Goal: Communication & Community: Answer question/provide support

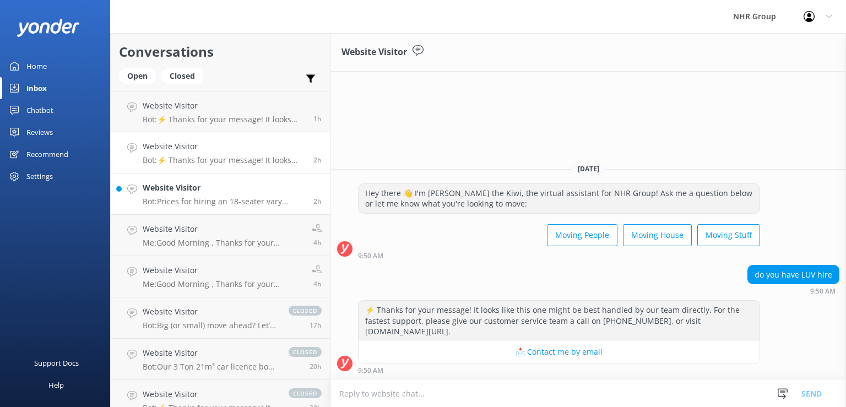
click at [213, 182] on h4 "Website Visitor" at bounding box center [224, 188] width 163 height 12
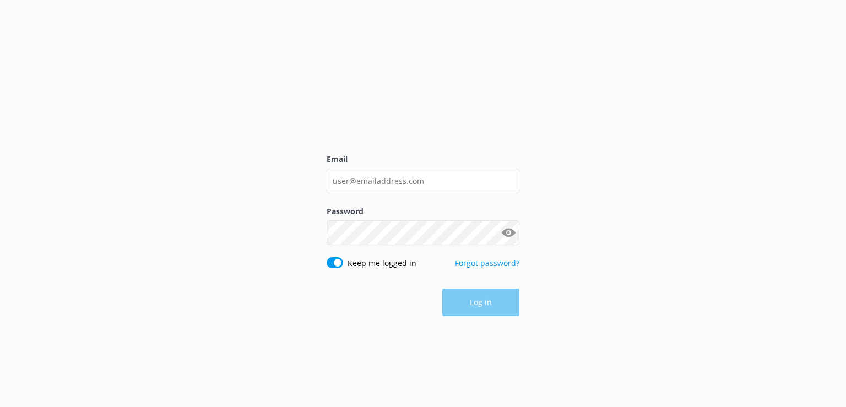
type input "[EMAIL_ADDRESS][DOMAIN_NAME]"
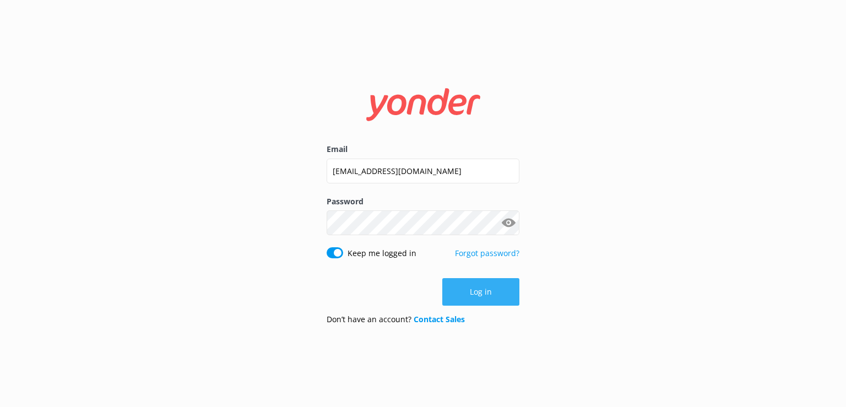
click at [463, 294] on button "Log in" at bounding box center [480, 292] width 77 height 28
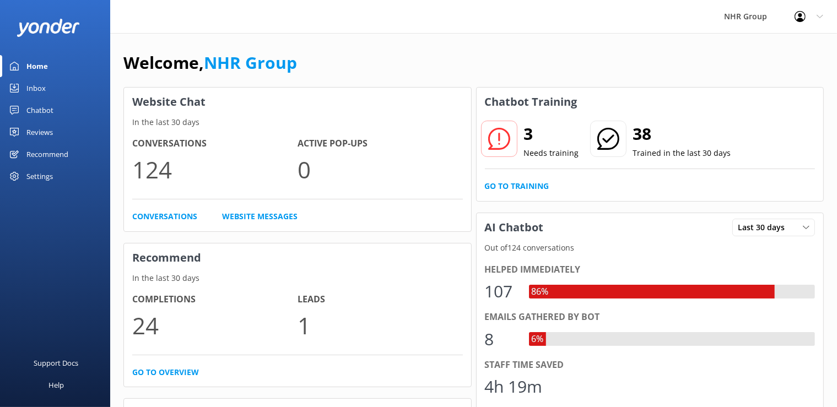
click at [34, 85] on div "Inbox" at bounding box center [35, 88] width 19 height 22
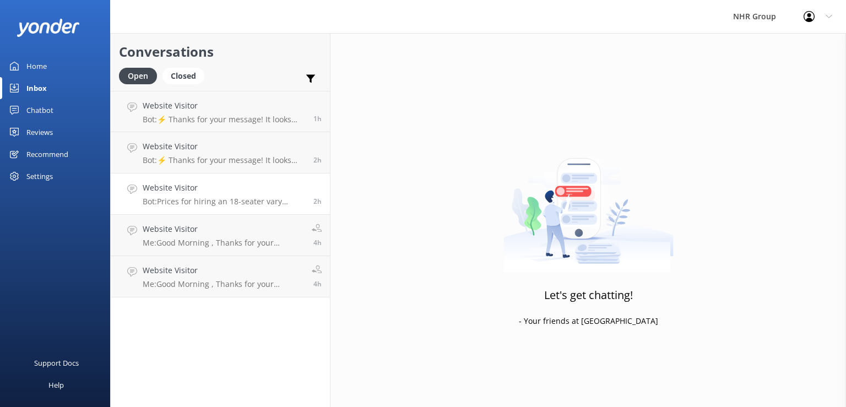
click at [242, 197] on p "Bot: Prices for hiring an 18-seater vary depending on the vehicle type, locatio…" at bounding box center [224, 202] width 163 height 10
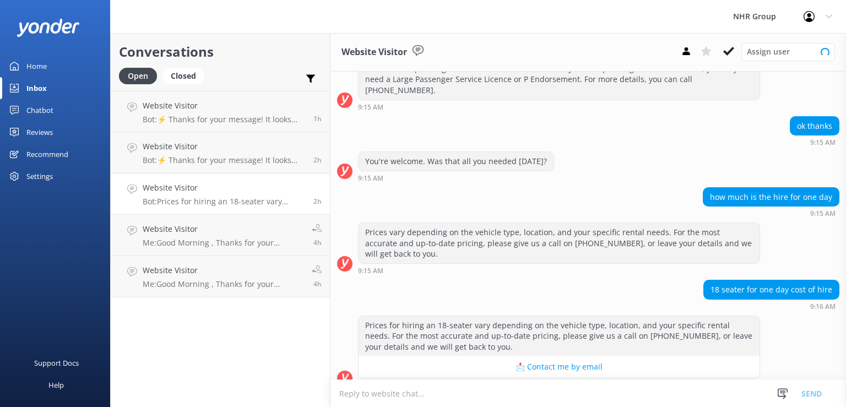
scroll to position [263, 0]
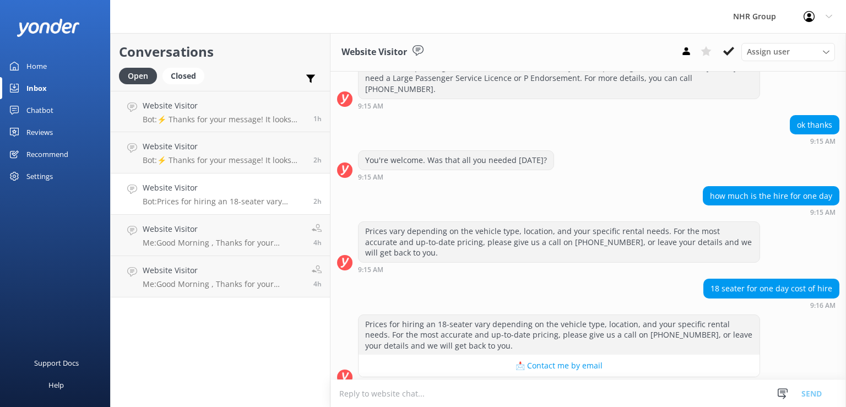
click at [434, 394] on textarea at bounding box center [589, 393] width 516 height 27
click at [414, 391] on textarea "$320.00 per day" at bounding box center [589, 394] width 516 height 28
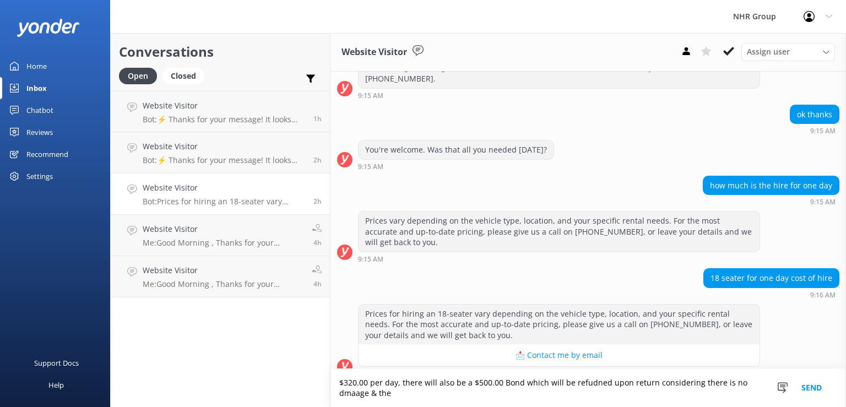
scroll to position [274, 0]
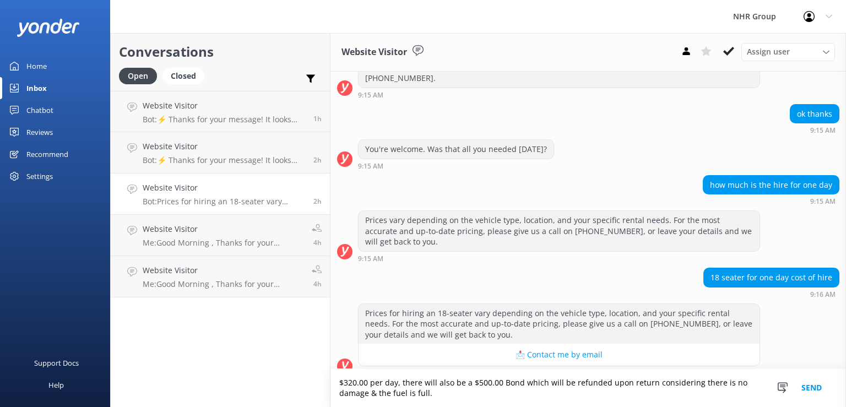
click at [537, 404] on textarea "$320.00 per day, there will also be a $500.00 Bond which will be refunded upon …" at bounding box center [589, 388] width 516 height 38
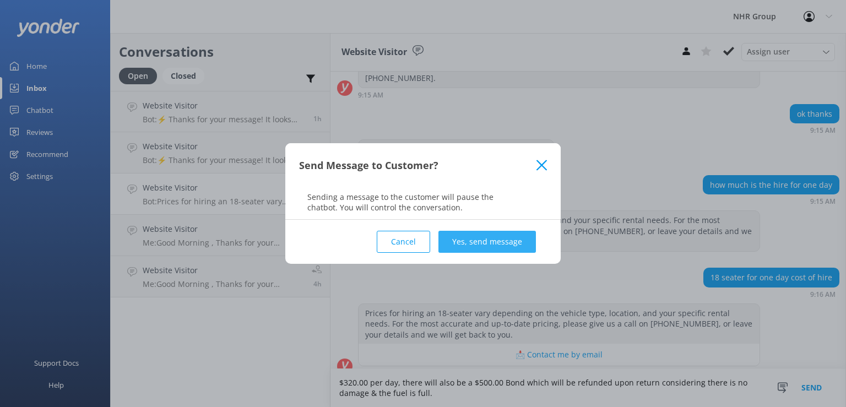
type textarea "$320.00 per day, there will also be a $500.00 Bond which will be refunded upon …"
click at [503, 242] on button "Yes, send message" at bounding box center [488, 242] width 98 height 22
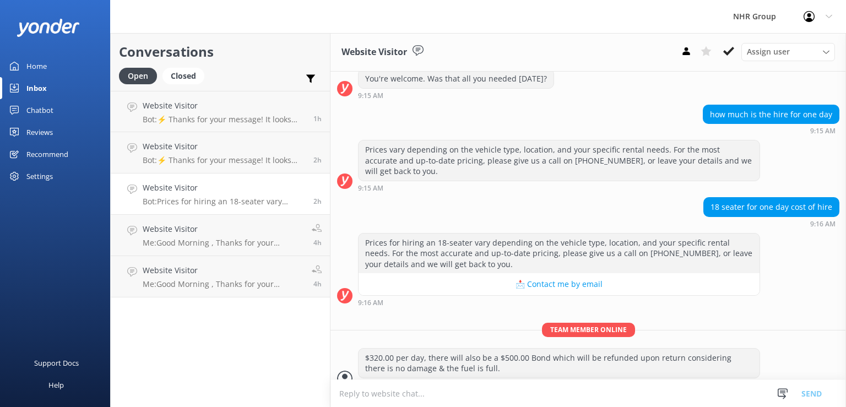
scroll to position [345, 0]
click at [237, 162] on p "Bot: ⚡ Thanks for your message! It looks like this one might be best handled by…" at bounding box center [224, 160] width 163 height 10
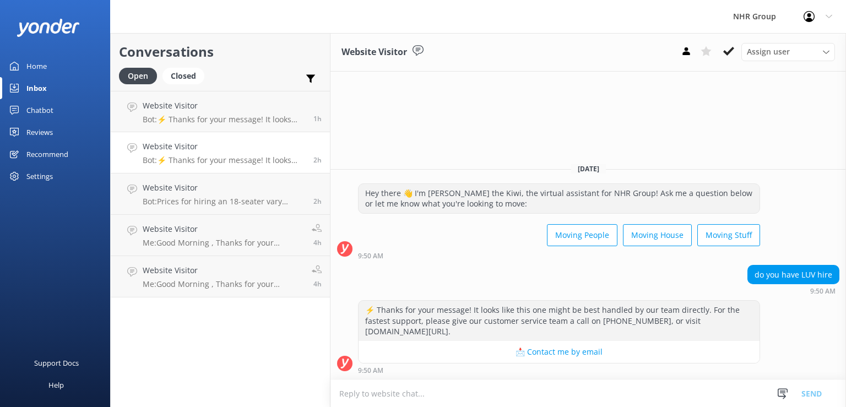
click at [808, 277] on div "do you have LUV hire" at bounding box center [793, 275] width 91 height 19
click at [785, 218] on div "Hey there 👋 I'm [PERSON_NAME] the Kiwi, the virtual assistant for NHR Group! As…" at bounding box center [589, 221] width 516 height 76
click at [557, 388] on textarea at bounding box center [589, 393] width 516 height 27
type textarea "L"
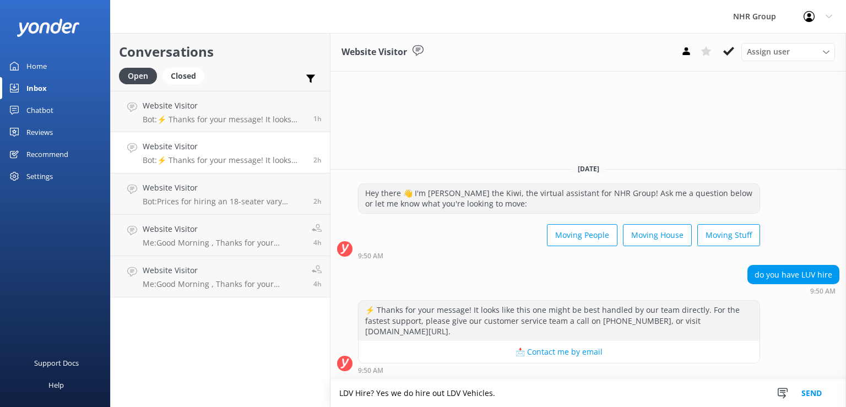
click at [510, 400] on textarea "LDV Hire? Yes we do hire out LDV Vehicles." at bounding box center [589, 394] width 516 height 28
type textarea "LDV Hire? Yes we do hire out LDV Vans."
click at [822, 394] on button "Send" at bounding box center [811, 394] width 41 height 28
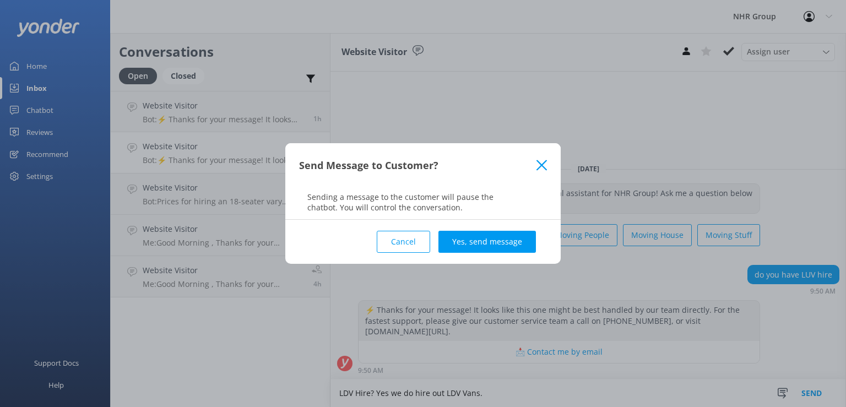
click at [478, 226] on div "Cancel Yes, send message" at bounding box center [423, 242] width 248 height 44
click at [484, 259] on div "Cancel Yes, send message" at bounding box center [423, 242] width 248 height 44
click at [483, 251] on button "Yes, send message" at bounding box center [488, 242] width 98 height 22
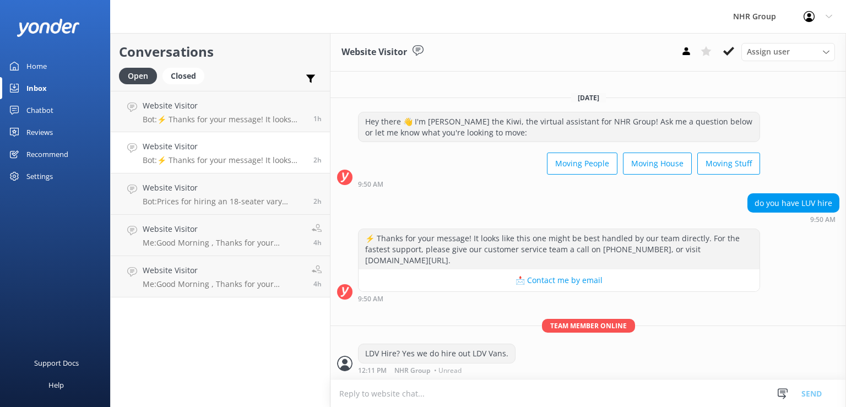
click at [228, 348] on div "Conversations Open Closed Important Assigned to me Unassigned Website Visitor B…" at bounding box center [220, 220] width 220 height 374
click at [206, 199] on p "Bot: Prices for hiring an 18-seater vary depending on the vehicle type, locatio…" at bounding box center [224, 202] width 163 height 10
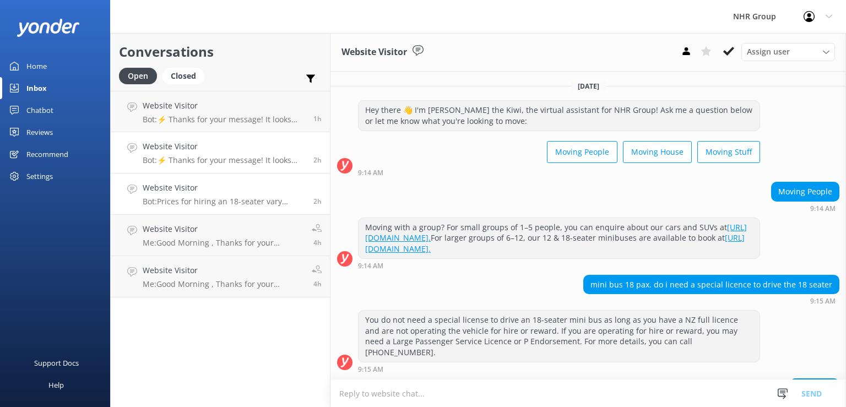
click at [213, 162] on p "Bot: ⚡ Thanks for your message! It looks like this one might be best handled by…" at bounding box center [224, 160] width 163 height 10
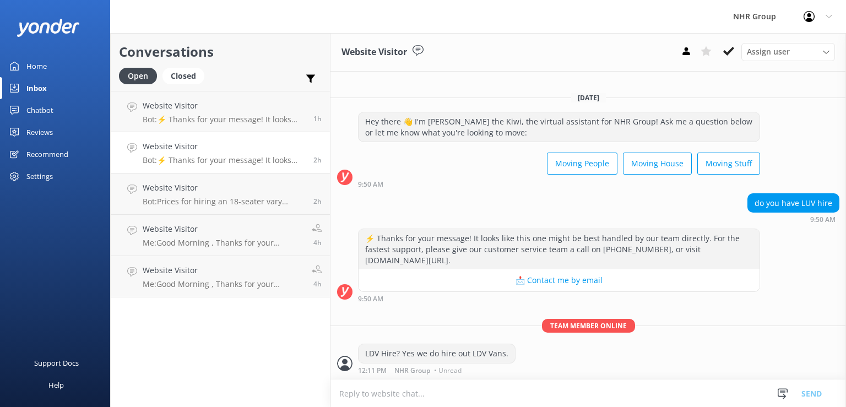
click at [731, 310] on div "[DATE] Hey there 👋 I'm [PERSON_NAME] the Kiwi, the virtual assistant for NHR Gr…" at bounding box center [589, 231] width 516 height 296
click at [197, 199] on p "Bot: Prices for hiring an 18-seater vary depending on the vehicle type, locatio…" at bounding box center [224, 202] width 163 height 10
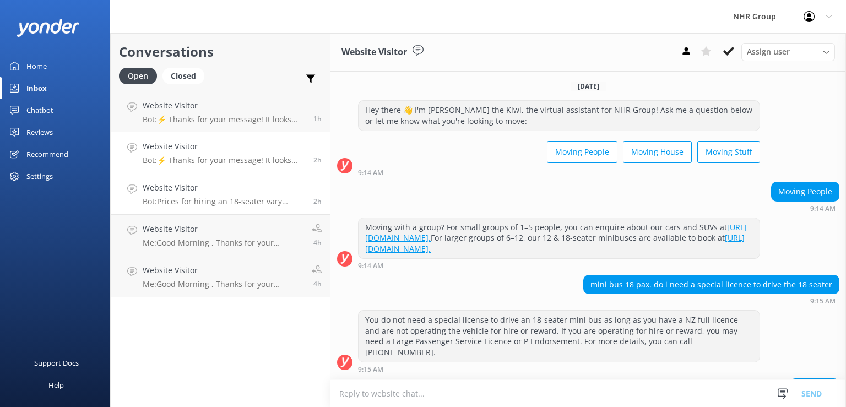
click at [210, 147] on h4 "Website Visitor" at bounding box center [224, 146] width 163 height 12
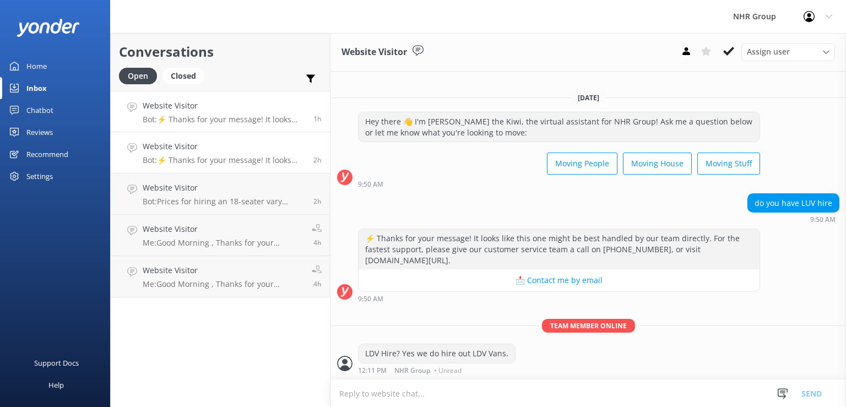
click at [210, 110] on h4 "Website Visitor" at bounding box center [224, 106] width 163 height 12
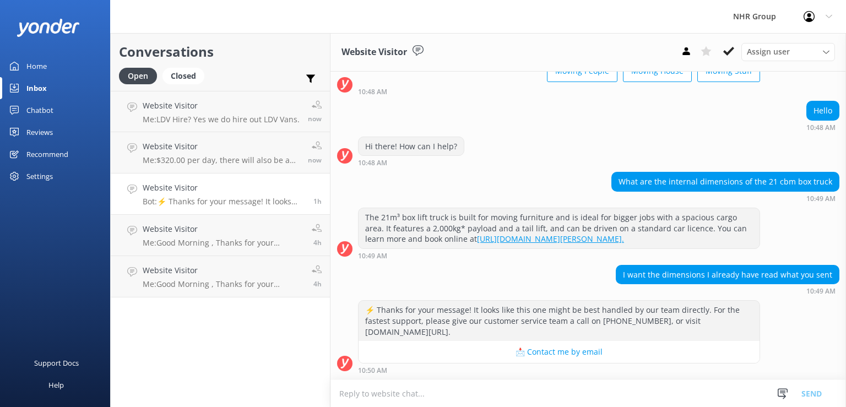
scroll to position [89, 0]
click at [220, 181] on link "Website Visitor Bot: ⚡ Thanks for your message! It looks like this one might be…" at bounding box center [220, 194] width 219 height 41
click at [217, 198] on p "Bot: ⚡ Thanks for your message! It looks like this one might be best handled by…" at bounding box center [224, 202] width 163 height 10
click at [548, 278] on div "I want the dimensions I already have read what you sent 10:49 AM" at bounding box center [589, 280] width 516 height 30
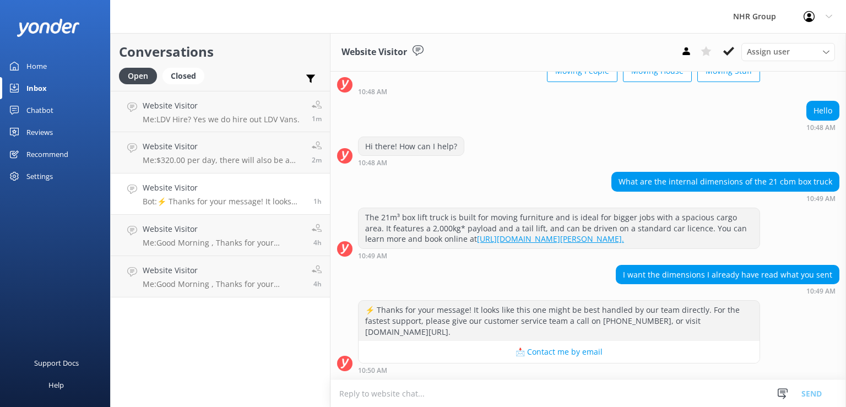
click at [512, 284] on div "I want the dimensions I already have read what you sent 10:49 AM" at bounding box center [589, 280] width 516 height 30
click at [782, 247] on div "The 21m³ box lift truck is built for moving furniture and is ideal for bigger j…" at bounding box center [589, 234] width 516 height 52
click at [793, 218] on div "The 21m³ box lift truck is built for moving furniture and is ideal for bigger j…" at bounding box center [589, 234] width 516 height 52
click at [772, 217] on div "The 21m³ box lift truck is built for moving furniture and is ideal for bigger j…" at bounding box center [589, 234] width 516 height 52
click at [810, 283] on div "I want the dimensions I already have read what you sent" at bounding box center [728, 275] width 223 height 19
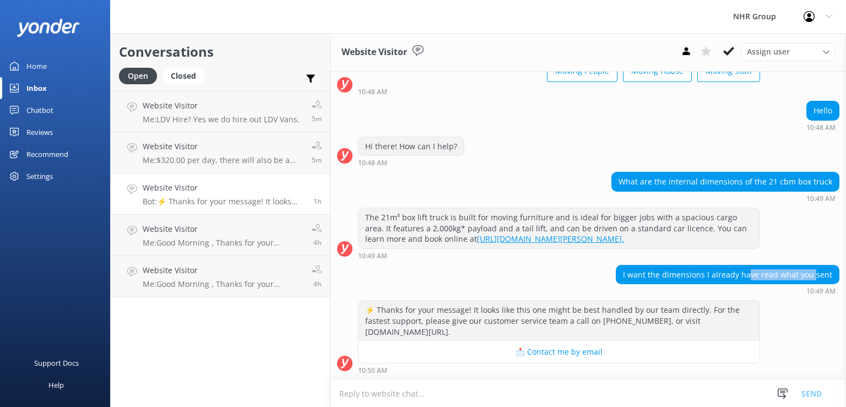
drag, startPoint x: 772, startPoint y: 285, endPoint x: 745, endPoint y: 285, distance: 27.0
click at [745, 285] on div "I want the dimensions I already have read what you sent" at bounding box center [728, 275] width 224 height 20
click at [543, 276] on div "I want the dimensions I already have read what you sent 10:49 AM" at bounding box center [589, 280] width 516 height 30
click at [490, 398] on textarea at bounding box center [589, 393] width 516 height 27
click at [453, 394] on textarea "They all vary mate" at bounding box center [589, 394] width 516 height 28
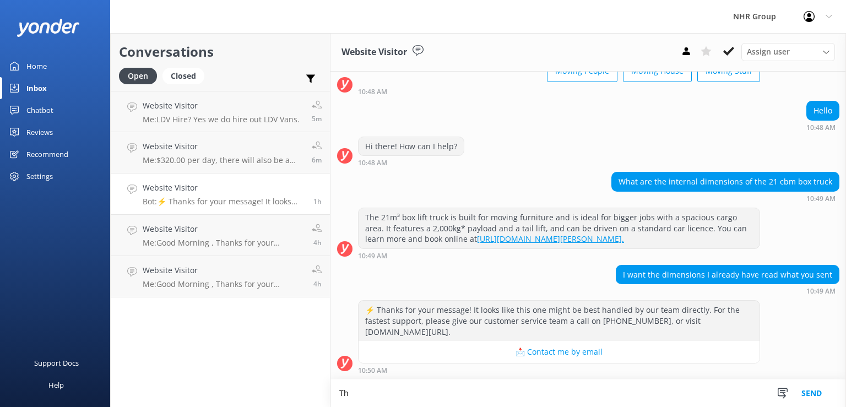
type textarea "T"
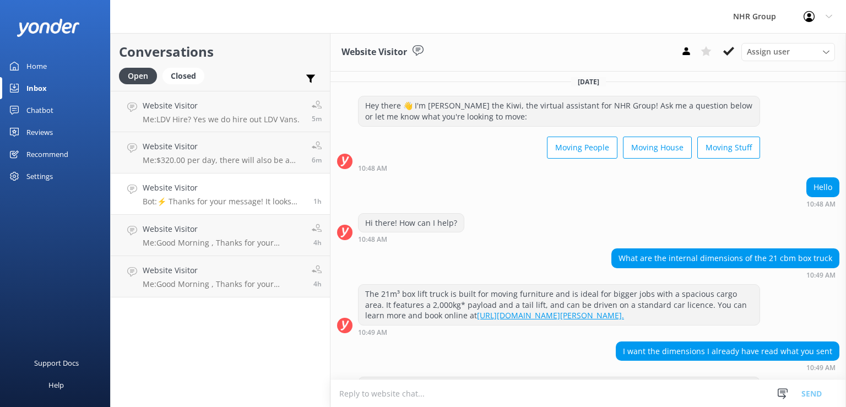
scroll to position [0, 0]
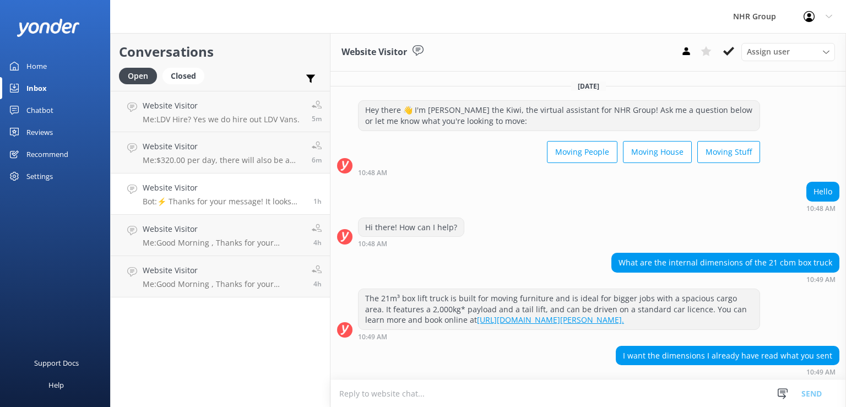
click at [409, 52] on div "Website Visitor" at bounding box center [386, 52] width 88 height 14
click at [475, 52] on div "Website Visitor Assign user [PERSON_NAME] Connects [PERSON_NAME] [PERSON_NAME] …" at bounding box center [589, 52] width 516 height 39
click at [547, 210] on div "Hello 10:48 AM" at bounding box center [589, 197] width 516 height 30
click at [684, 54] on use at bounding box center [686, 51] width 7 height 8
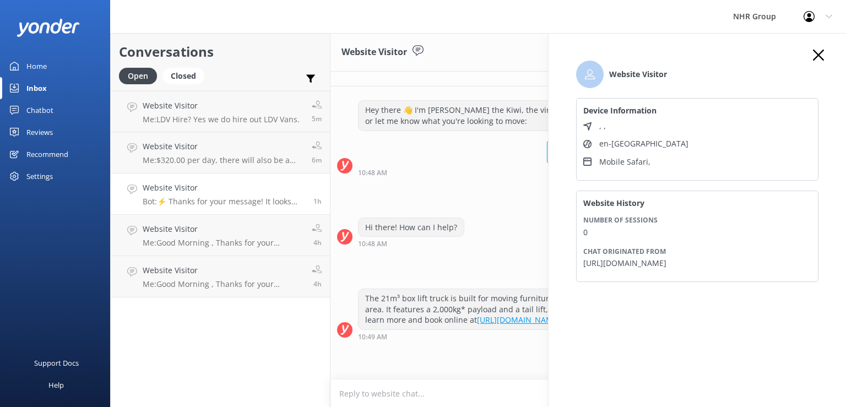
click at [819, 56] on use "button" at bounding box center [818, 55] width 11 height 11
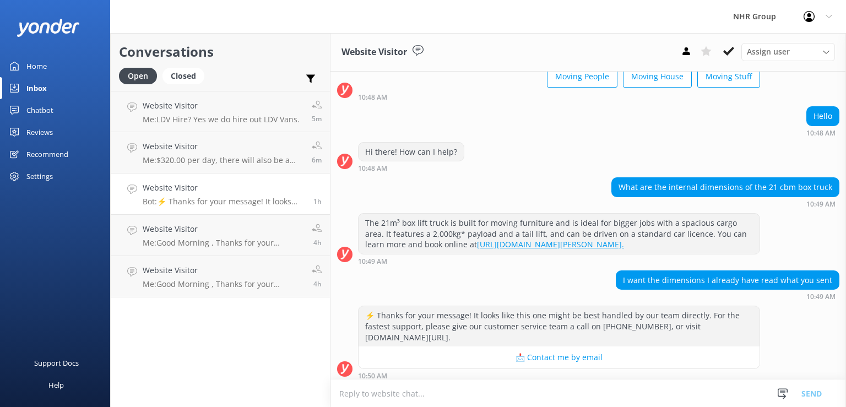
scroll to position [89, 0]
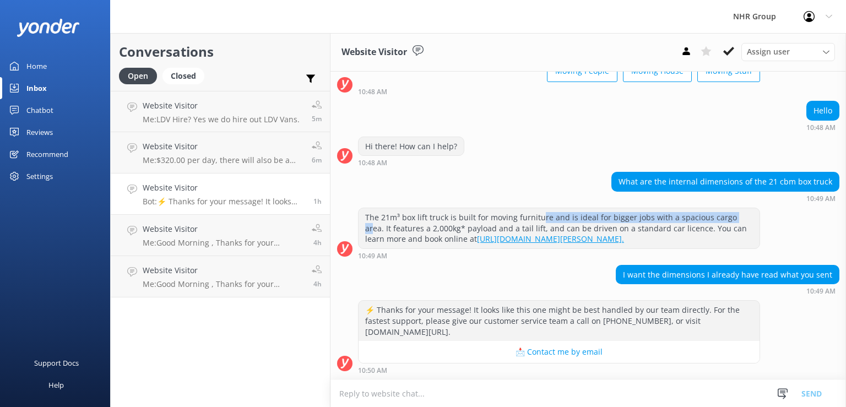
drag, startPoint x: 537, startPoint y: 206, endPoint x: 731, endPoint y: 212, distance: 194.0
click at [731, 212] on div "The 21m³ box lift truck is built for moving furniture and is ideal for bigger j…" at bounding box center [559, 228] width 401 height 40
click at [523, 234] on link "[URL][DOMAIN_NAME][PERSON_NAME]." at bounding box center [550, 239] width 147 height 10
click at [441, 399] on textarea at bounding box center [589, 393] width 516 height 27
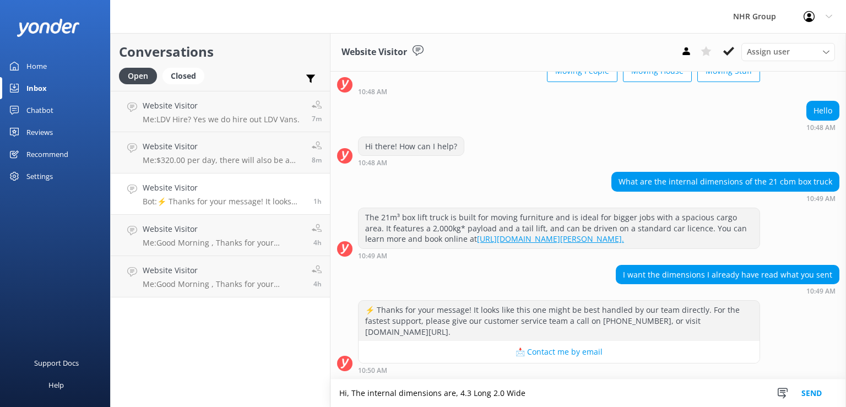
click at [486, 396] on textarea "Hi, The internal dimensions are, 4.3 Long 2.0 Wide" at bounding box center [589, 394] width 516 height 28
click at [555, 393] on textarea "Hi, The internal dimensions are, 4.3 Long, 2.0 Wide" at bounding box center [589, 394] width 516 height 28
click at [467, 393] on textarea "Hi, The internal dimensions are, 4.3 Long, 2.0 Wide & 2.4m High" at bounding box center [589, 394] width 516 height 28
click at [509, 393] on textarea "Hi, The internal dimensions are, 4.3m Long, 2.0 Wide & 2.4m High" at bounding box center [589, 394] width 516 height 28
click at [603, 391] on textarea "Hi, The internal dimensions are, 4.3m Long, 2.0m Wide & 2.4m High" at bounding box center [589, 394] width 516 height 28
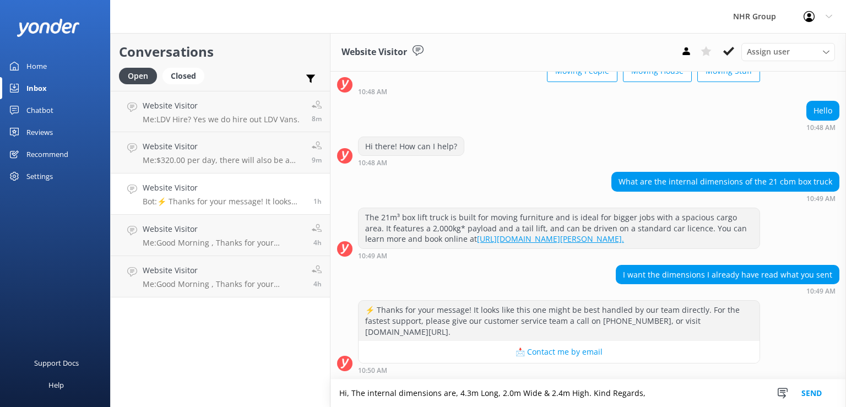
click at [646, 392] on textarea "Hi, The internal dimensions are, 4.3m Long, 2.0m Wide & 2.4m High. Kind Regards," at bounding box center [589, 394] width 516 height 28
type textarea "Hi, The internal dimensions are, 4.3m Long, 2.0m Wide & 2.4m High. Kind Regards…"
click at [817, 393] on button "Send" at bounding box center [811, 394] width 41 height 28
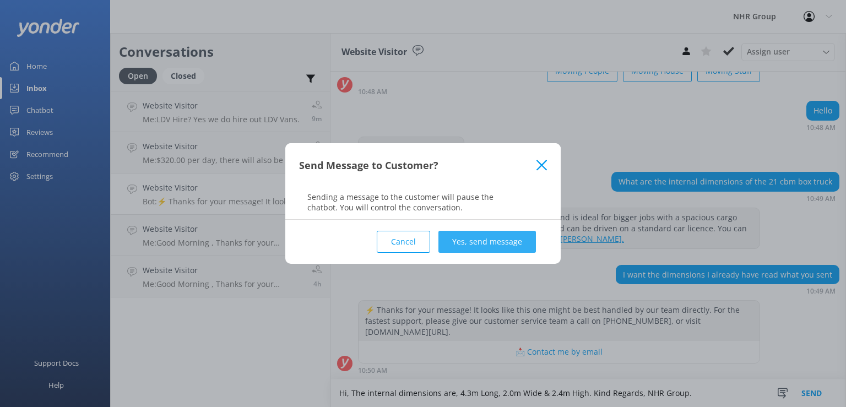
click at [482, 245] on button "Yes, send message" at bounding box center [488, 242] width 98 height 22
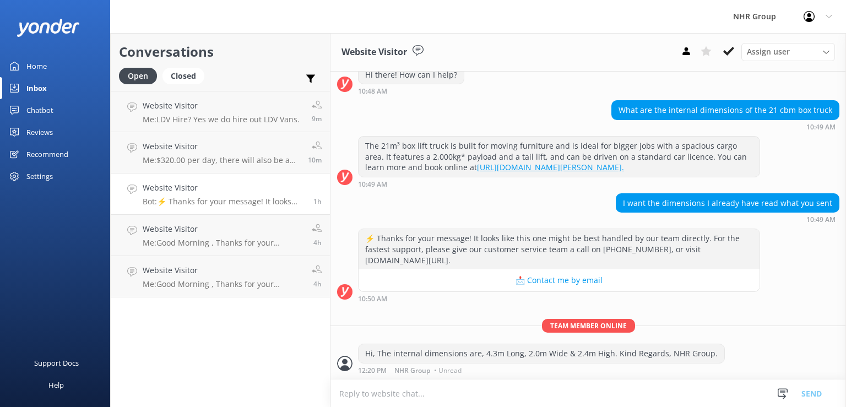
scroll to position [161, 0]
click at [237, 267] on h4 "Website Visitor" at bounding box center [223, 270] width 161 height 12
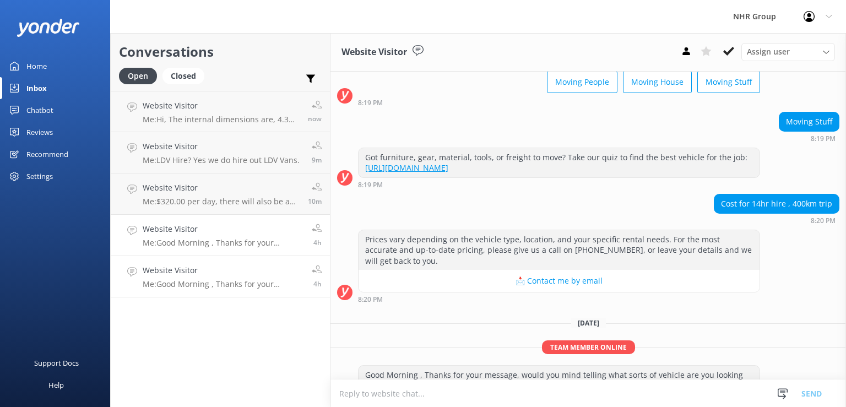
click at [223, 235] on h4 "Website Visitor" at bounding box center [223, 229] width 161 height 12
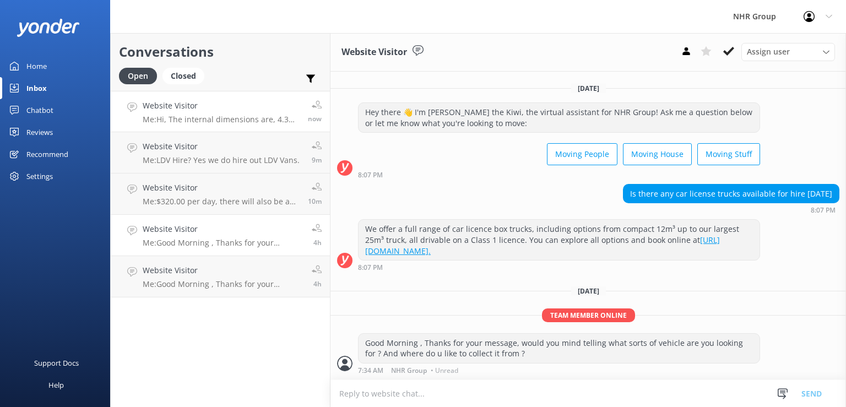
click at [187, 112] on div "Website Visitor Me: Hi, The internal dimensions are, 4.3m Long, 2.0m Wide & 2.4…" at bounding box center [221, 112] width 157 height 24
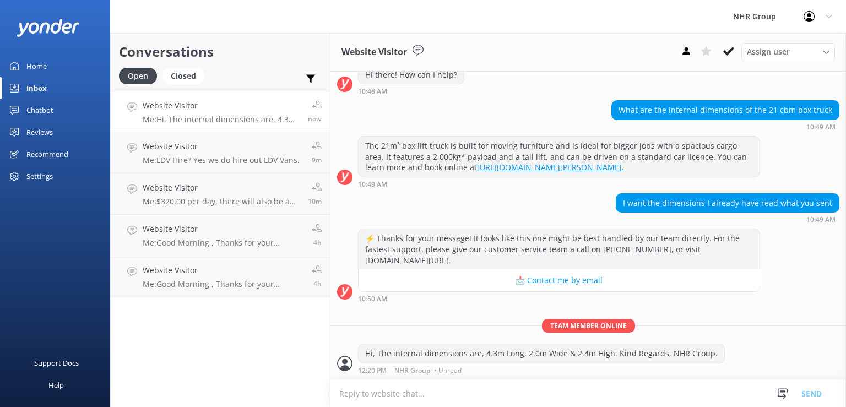
scroll to position [161, 0]
